Goal: Check status

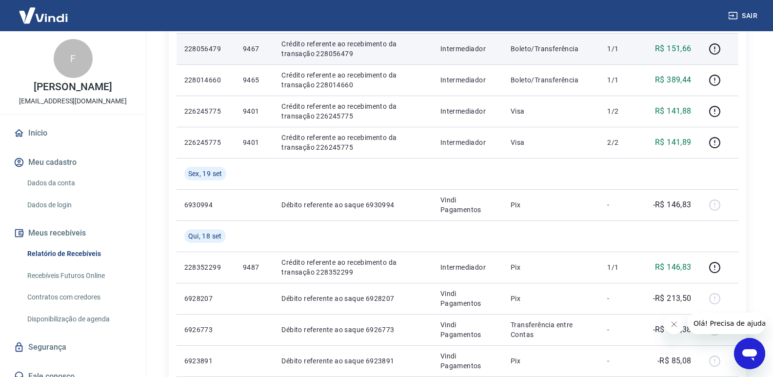
scroll to position [341, 0]
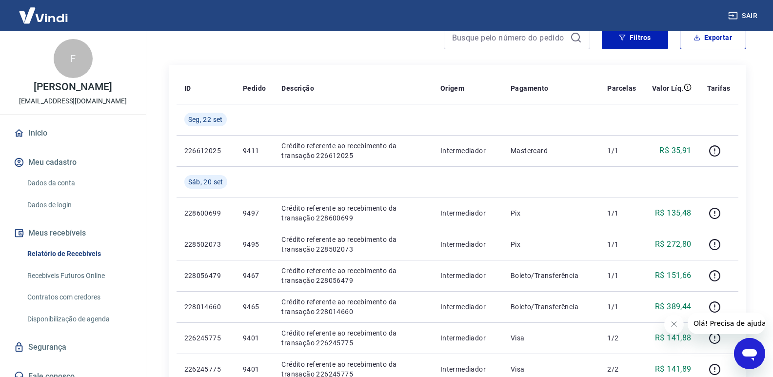
scroll to position [49, 0]
